Goal: Information Seeking & Learning: Compare options

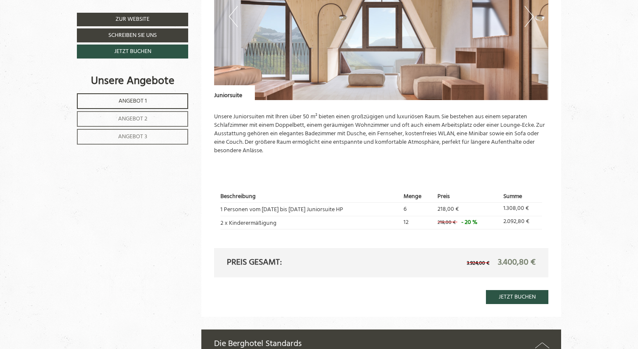
scroll to position [1639, 0]
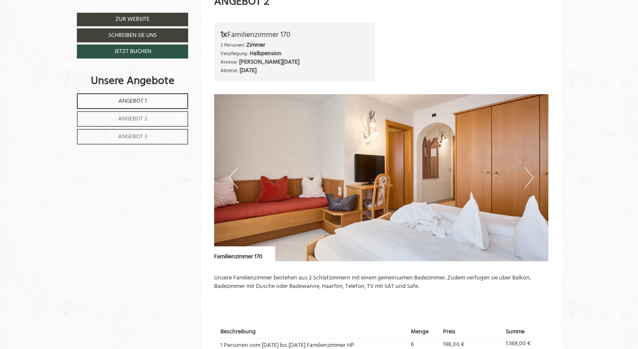
scroll to position [980, 0]
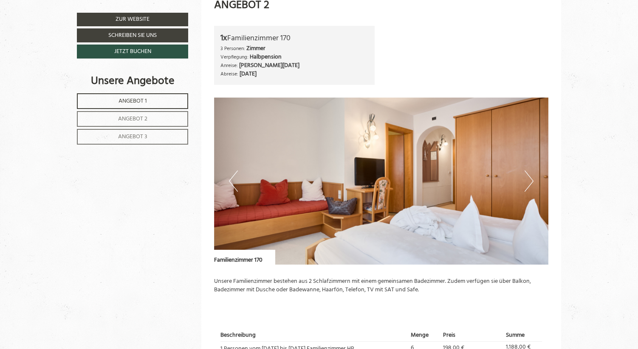
click at [231, 183] on button "Previous" at bounding box center [233, 181] width 9 height 21
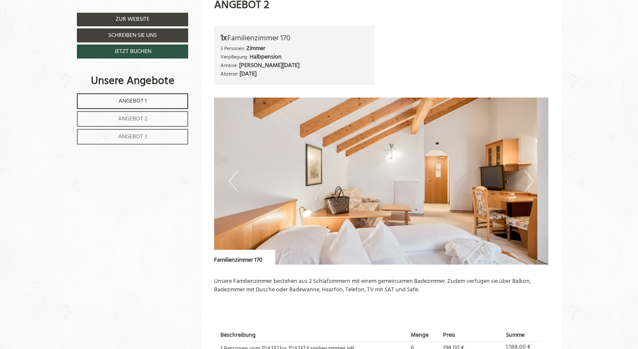
click at [231, 183] on button "Previous" at bounding box center [233, 181] width 9 height 21
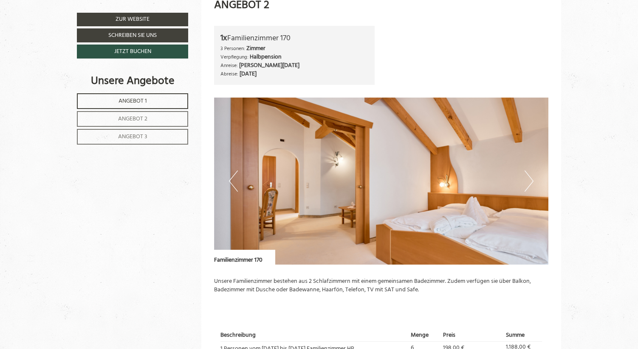
click at [231, 183] on button "Previous" at bounding box center [233, 181] width 9 height 21
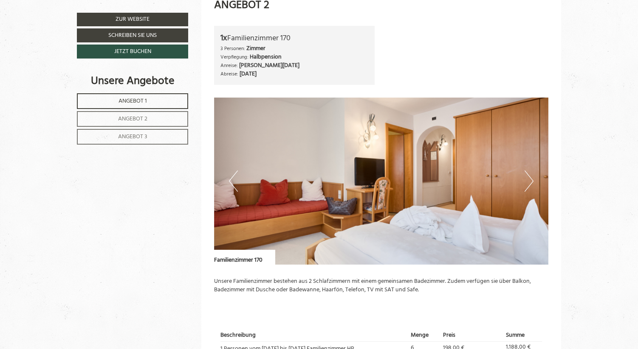
click at [231, 183] on button "Previous" at bounding box center [233, 181] width 9 height 21
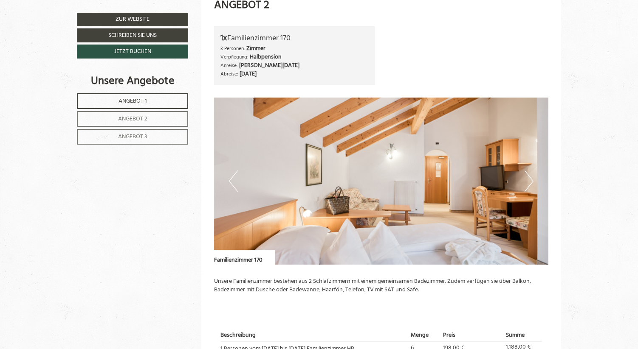
click at [231, 183] on button "Previous" at bounding box center [233, 181] width 9 height 21
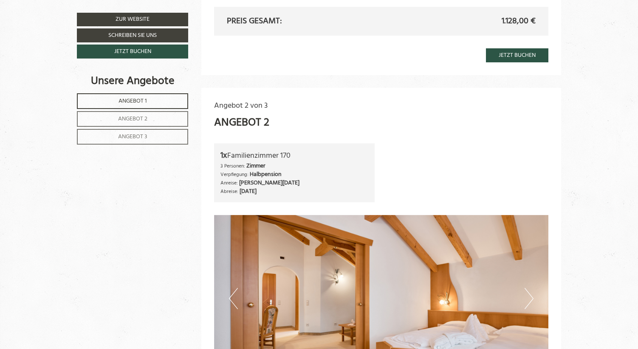
scroll to position [861, 0]
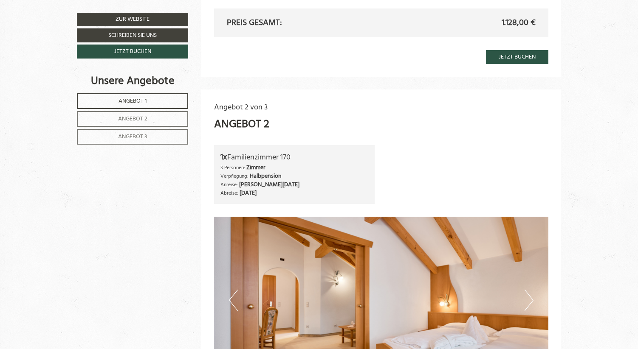
click at [138, 97] on span "Angebot 1" at bounding box center [132, 101] width 28 height 10
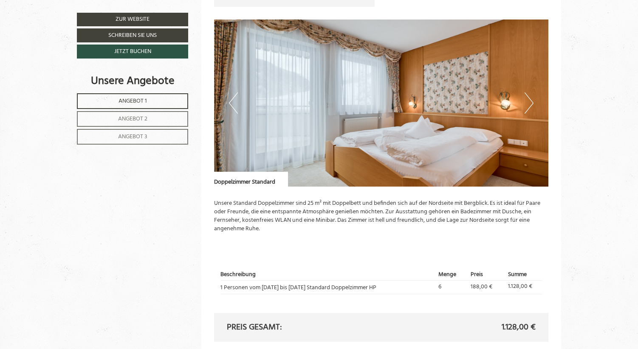
scroll to position [553, 0]
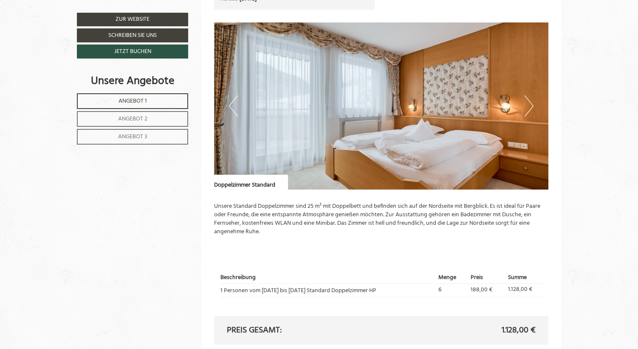
click at [533, 106] on button "Next" at bounding box center [528, 106] width 9 height 21
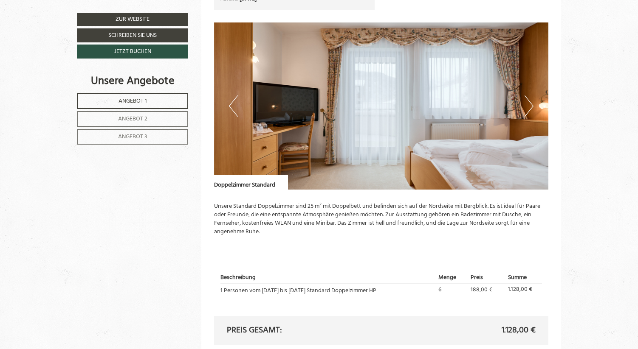
click at [533, 106] on button "Next" at bounding box center [528, 106] width 9 height 21
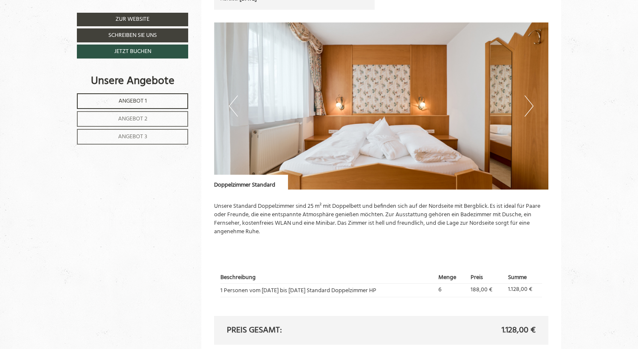
click at [533, 106] on button "Next" at bounding box center [528, 106] width 9 height 21
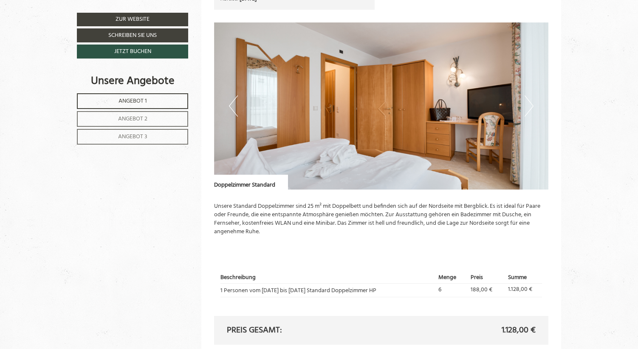
click at [533, 106] on button "Next" at bounding box center [528, 106] width 9 height 21
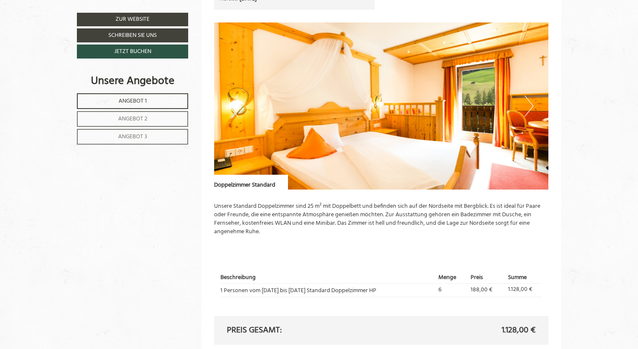
click at [533, 106] on button "Next" at bounding box center [528, 106] width 9 height 21
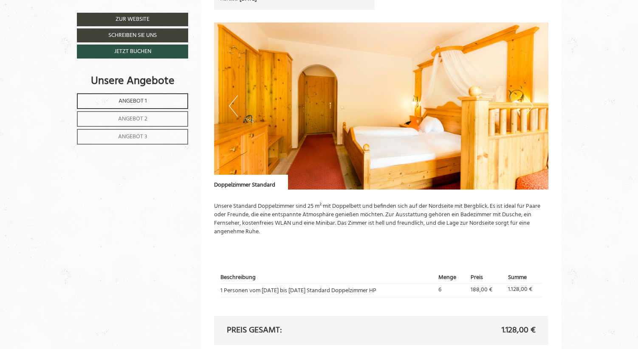
click at [533, 106] on button "Next" at bounding box center [528, 106] width 9 height 21
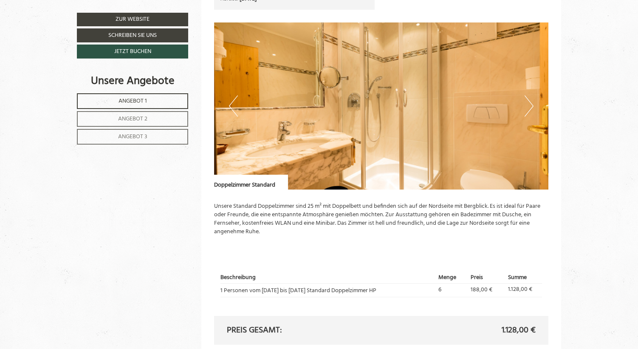
click at [533, 106] on button "Next" at bounding box center [528, 106] width 9 height 21
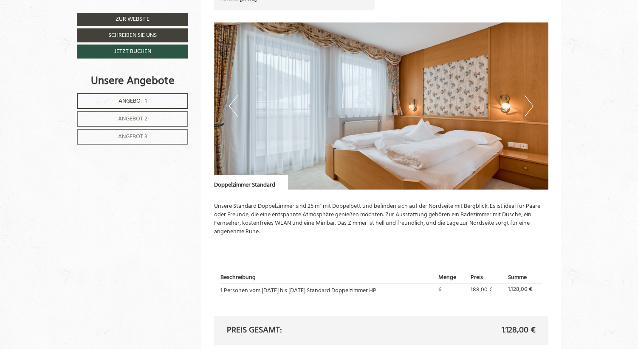
click at [533, 106] on button "Next" at bounding box center [528, 106] width 9 height 21
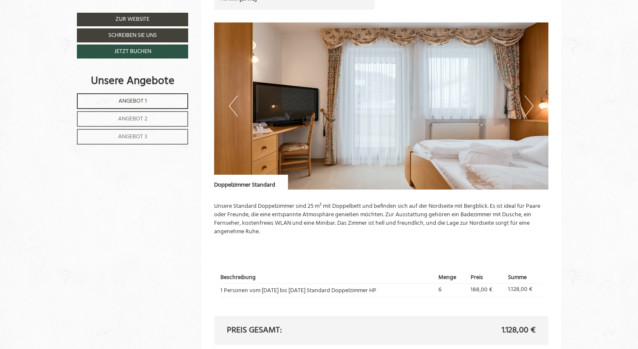
click at [134, 121] on span "Angebot 2" at bounding box center [132, 119] width 29 height 10
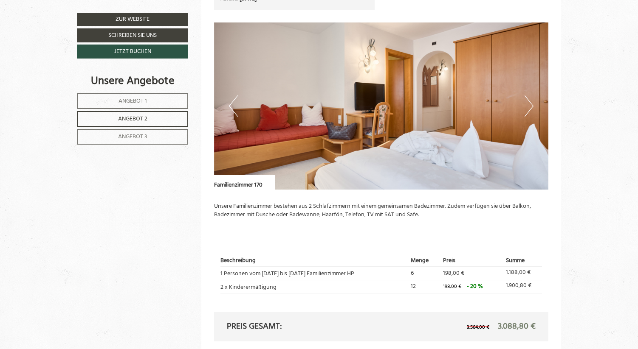
scroll to position [448, 0]
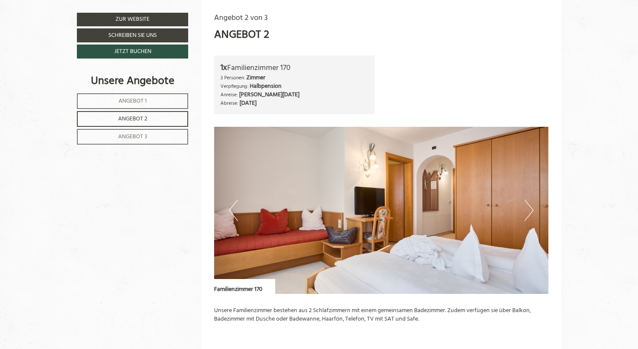
click at [531, 209] on button "Next" at bounding box center [528, 210] width 9 height 21
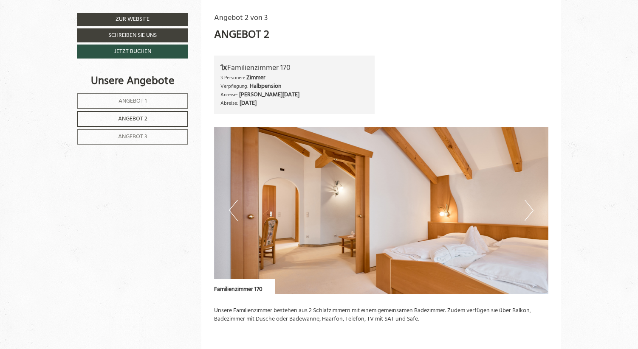
click at [531, 209] on button "Next" at bounding box center [528, 210] width 9 height 21
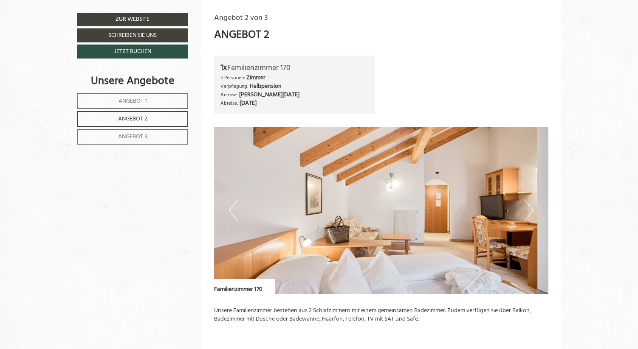
click at [531, 209] on button "Next" at bounding box center [528, 210] width 9 height 21
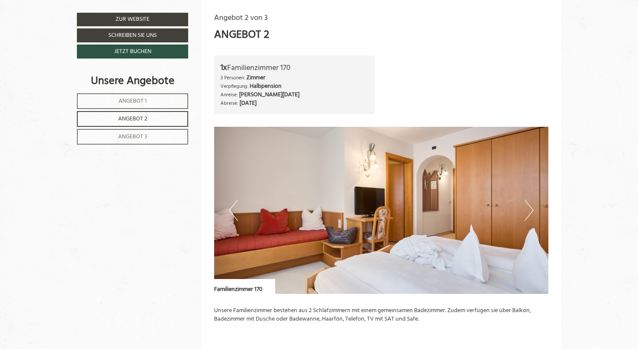
click at [531, 209] on button "Next" at bounding box center [528, 210] width 9 height 21
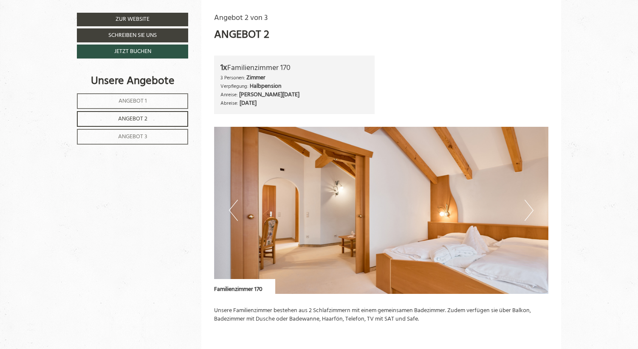
click at [531, 209] on button "Next" at bounding box center [528, 210] width 9 height 21
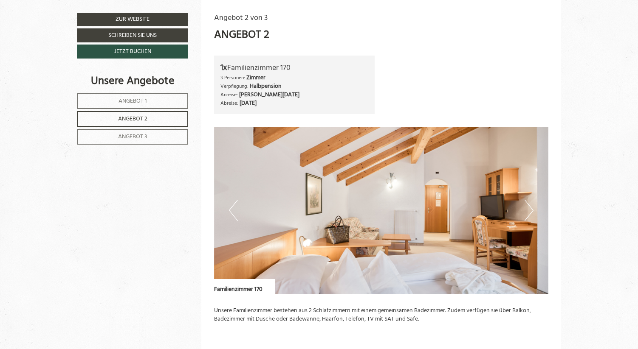
click at [531, 209] on button "Next" at bounding box center [528, 210] width 9 height 21
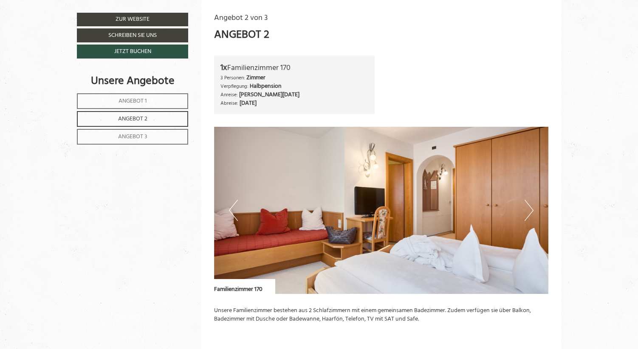
click at [531, 209] on button "Next" at bounding box center [528, 210] width 9 height 21
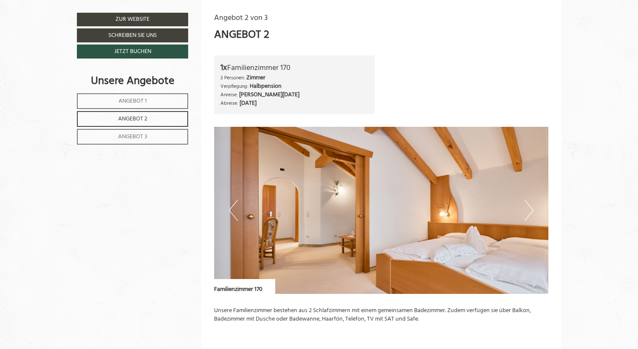
click at [531, 209] on button "Next" at bounding box center [528, 210] width 9 height 21
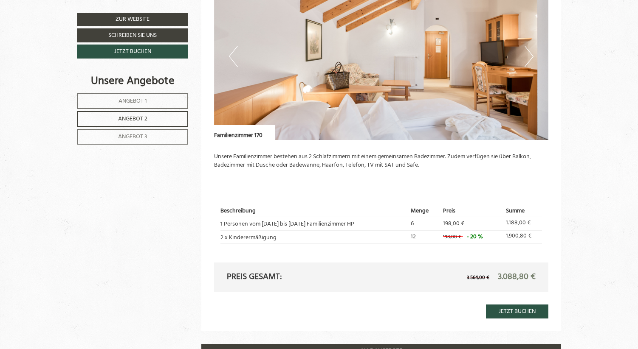
scroll to position [603, 0]
click at [130, 136] on span "Angebot 3" at bounding box center [132, 137] width 29 height 10
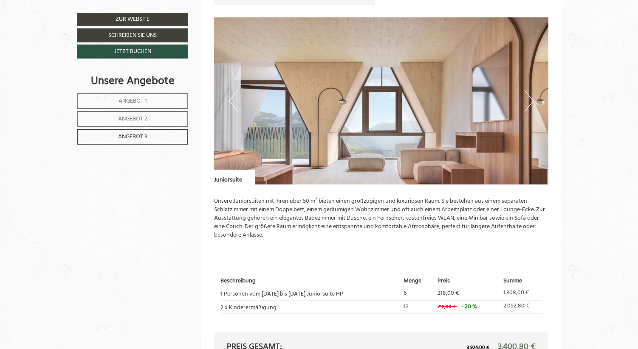
scroll to position [557, 0]
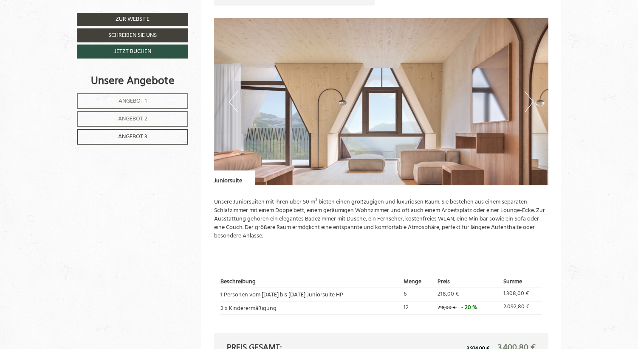
click at [535, 102] on img at bounding box center [381, 101] width 335 height 167
click at [533, 102] on img at bounding box center [381, 101] width 335 height 167
click at [530, 103] on button "Next" at bounding box center [528, 101] width 9 height 21
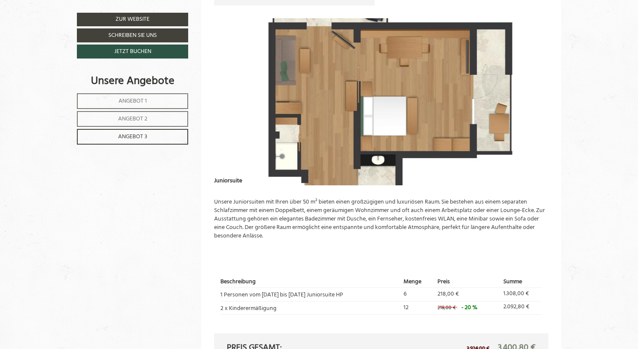
click at [530, 103] on button "Next" at bounding box center [528, 101] width 9 height 21
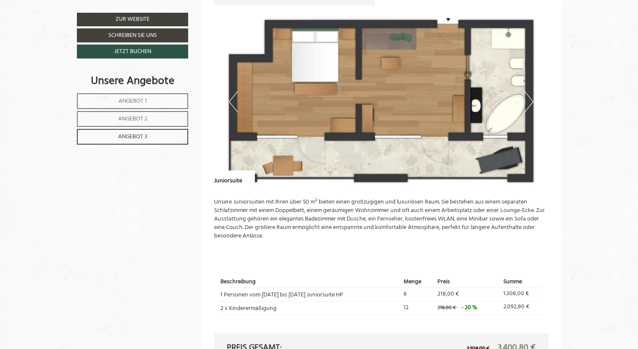
click at [533, 99] on img at bounding box center [381, 101] width 335 height 167
click at [528, 101] on button "Next" at bounding box center [528, 101] width 9 height 21
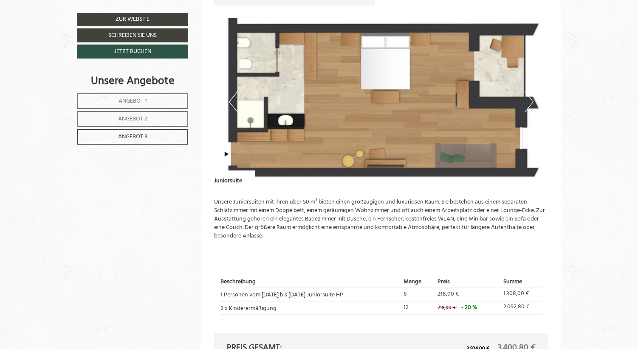
click at [528, 101] on button "Next" at bounding box center [528, 101] width 9 height 21
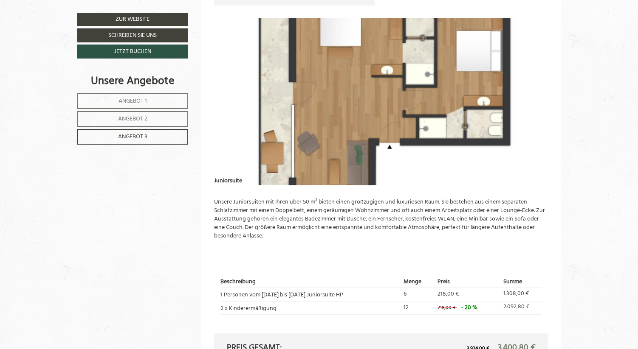
click at [528, 101] on button "Next" at bounding box center [528, 101] width 9 height 21
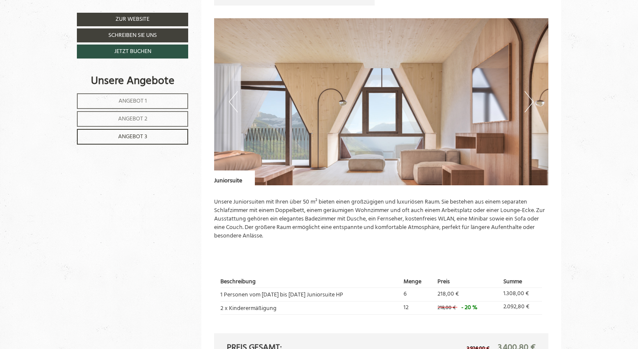
click at [532, 100] on button "Next" at bounding box center [528, 101] width 9 height 21
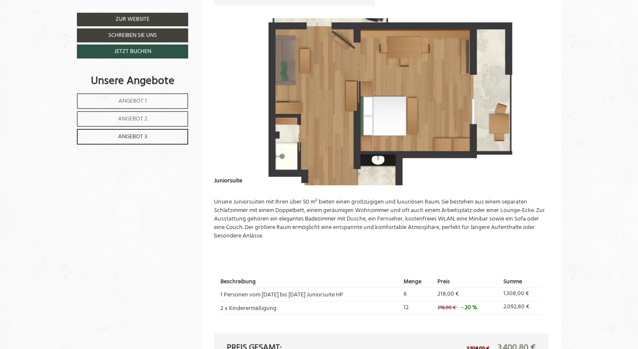
click at [532, 100] on button "Next" at bounding box center [528, 101] width 9 height 21
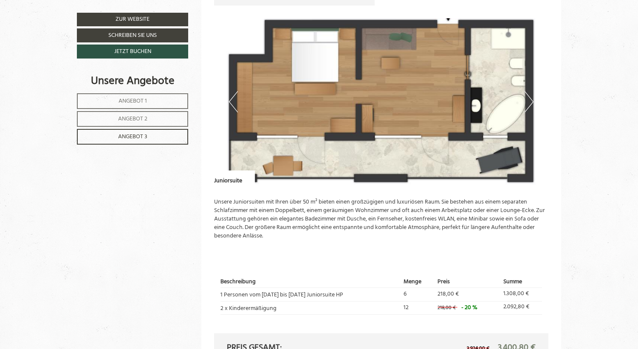
click at [532, 100] on button "Next" at bounding box center [528, 101] width 9 height 21
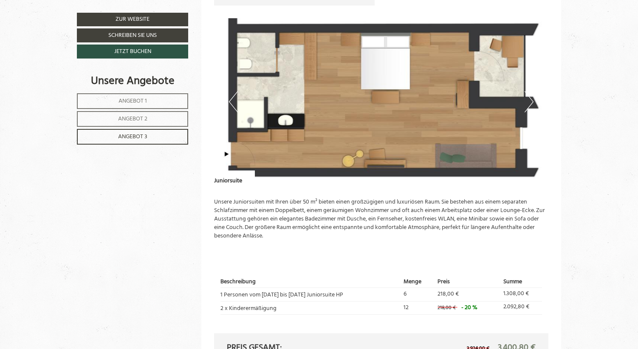
click at [532, 100] on button "Next" at bounding box center [528, 101] width 9 height 21
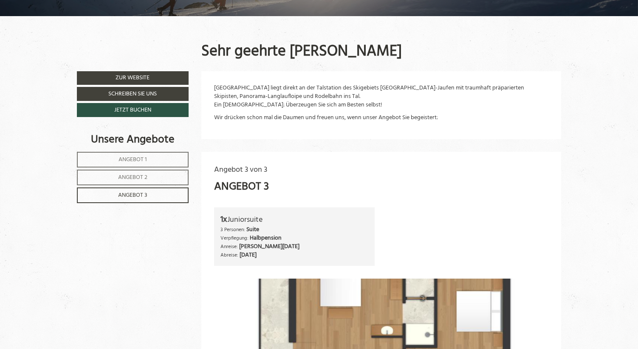
scroll to position [303, 0]
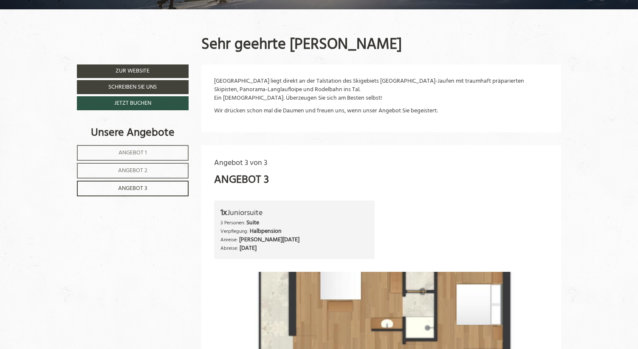
click at [142, 152] on span "Angebot 1" at bounding box center [132, 153] width 28 height 10
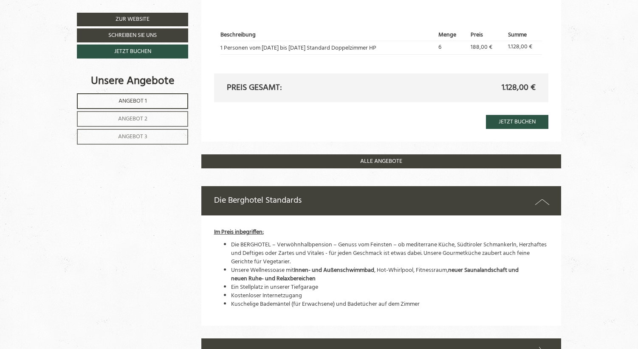
scroll to position [796, 0]
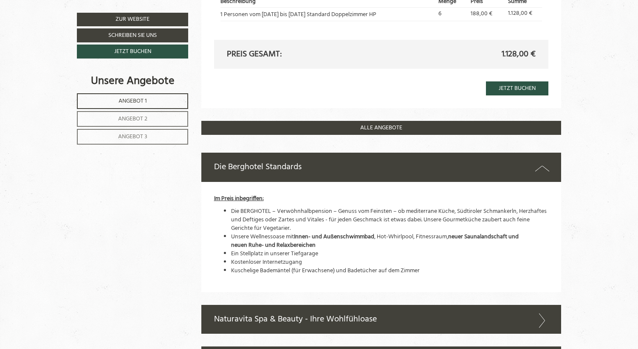
scroll to position [826, 0]
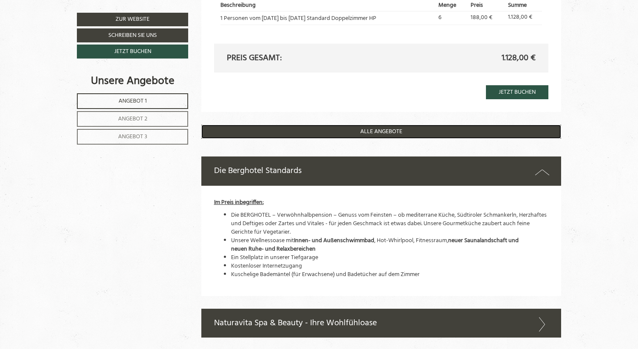
click at [384, 129] on link "ALLE ANGEBOTE" at bounding box center [381, 132] width 360 height 14
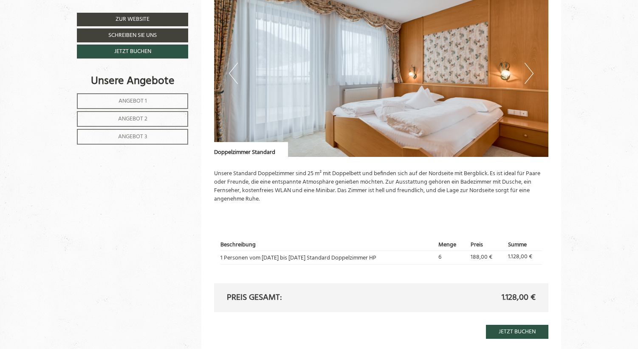
scroll to position [585, 0]
click at [124, 16] on link "Zur Website" at bounding box center [132, 20] width 111 height 14
